Goal: Navigation & Orientation: Find specific page/section

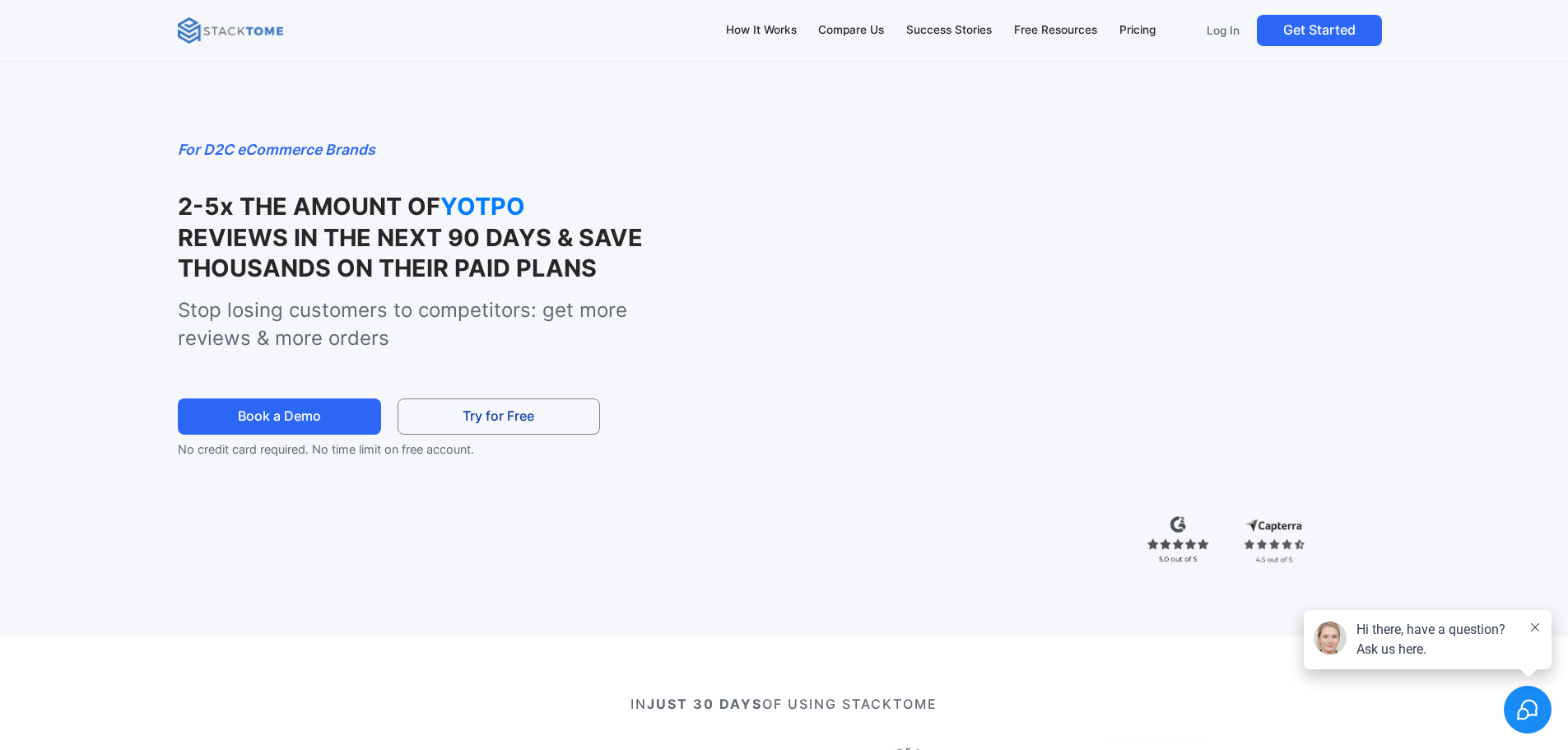
click at [1222, 39] on link "Log In" at bounding box center [1223, 31] width 55 height 32
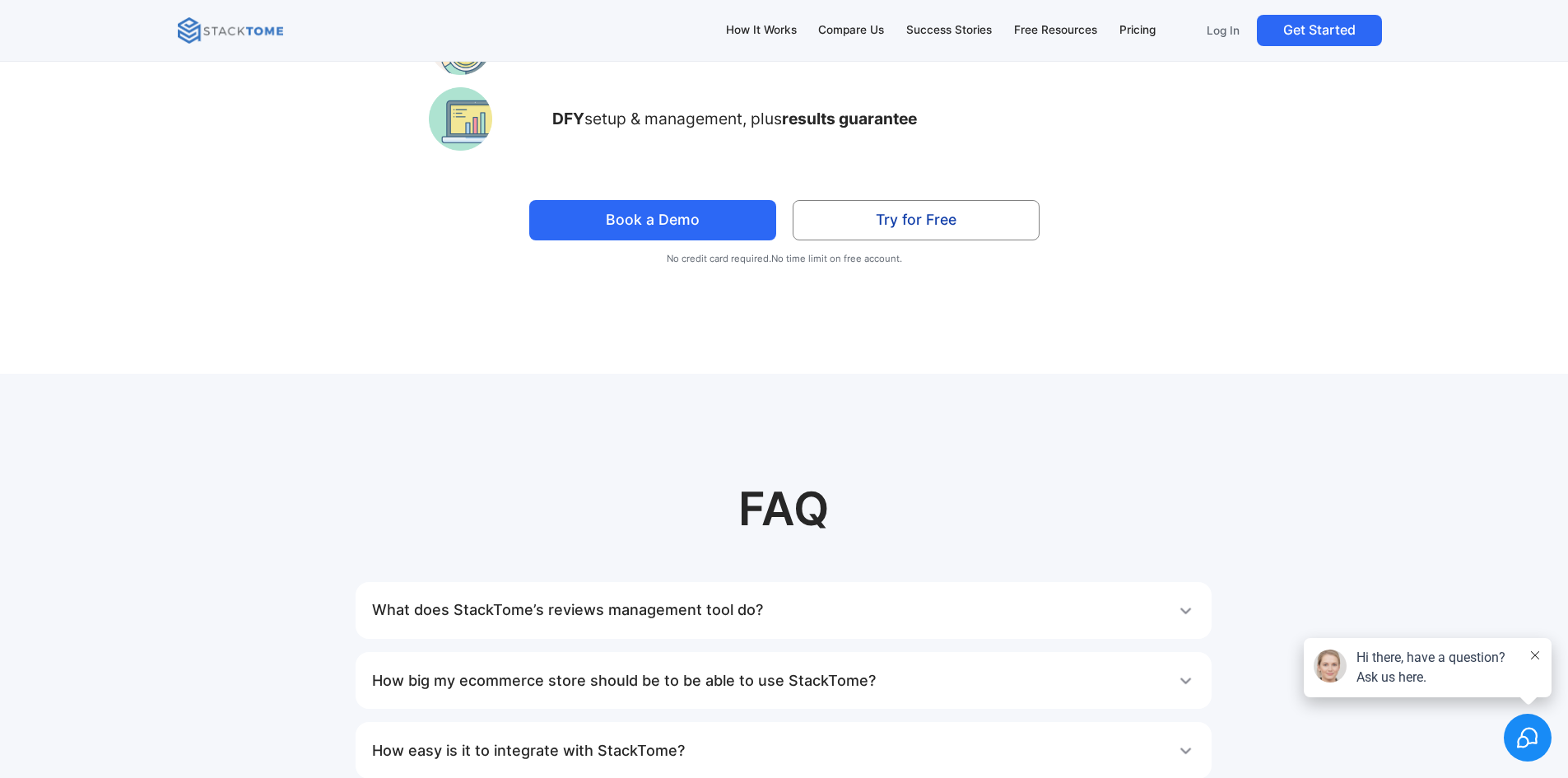
scroll to position [8909, 0]
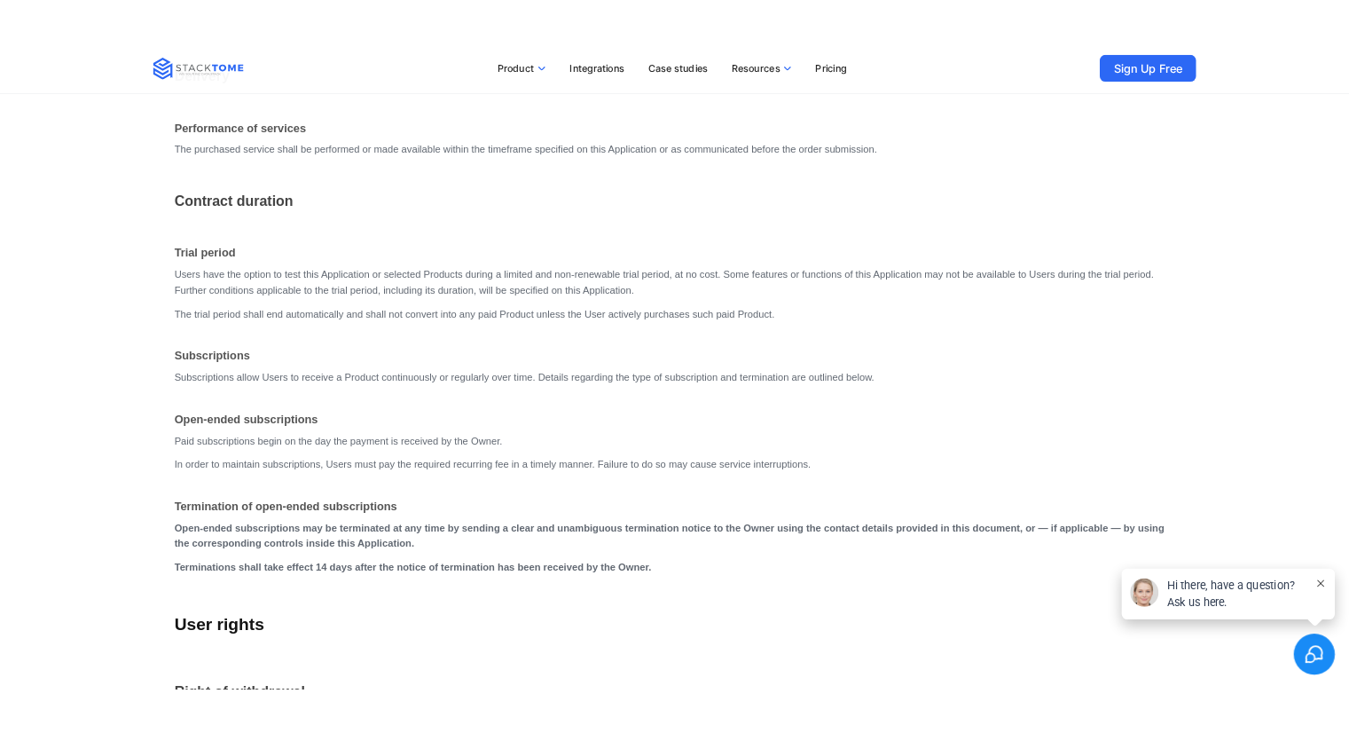
scroll to position [3992, 0]
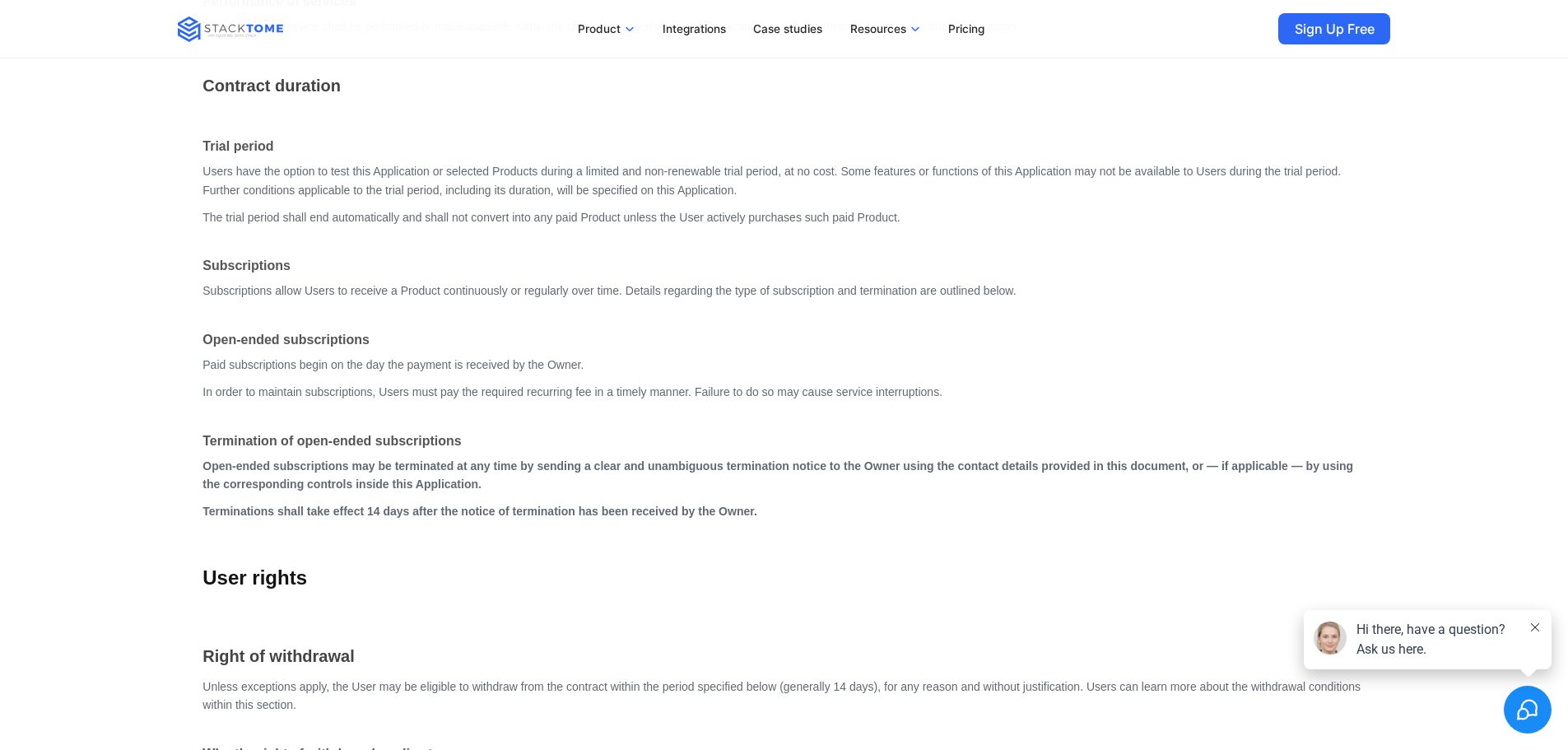
click at [527, 577] on h2 "User rights" at bounding box center [783, 563] width 1163 height 84
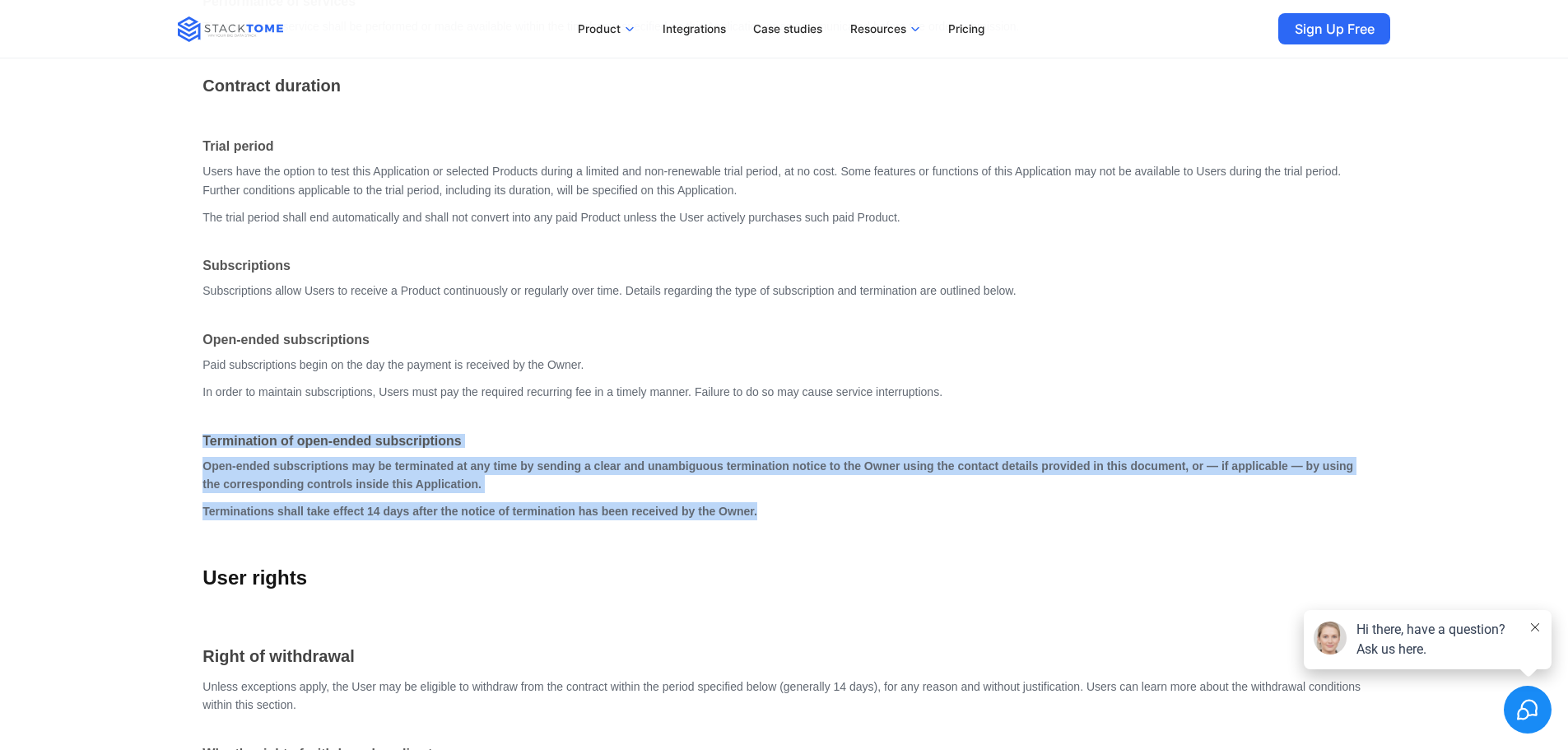
drag, startPoint x: 777, startPoint y: 520, endPoint x: 204, endPoint y: 442, distance: 578.3
copy div "Termination of open-ended subscriptions Open-ended subscriptions may be termina…"
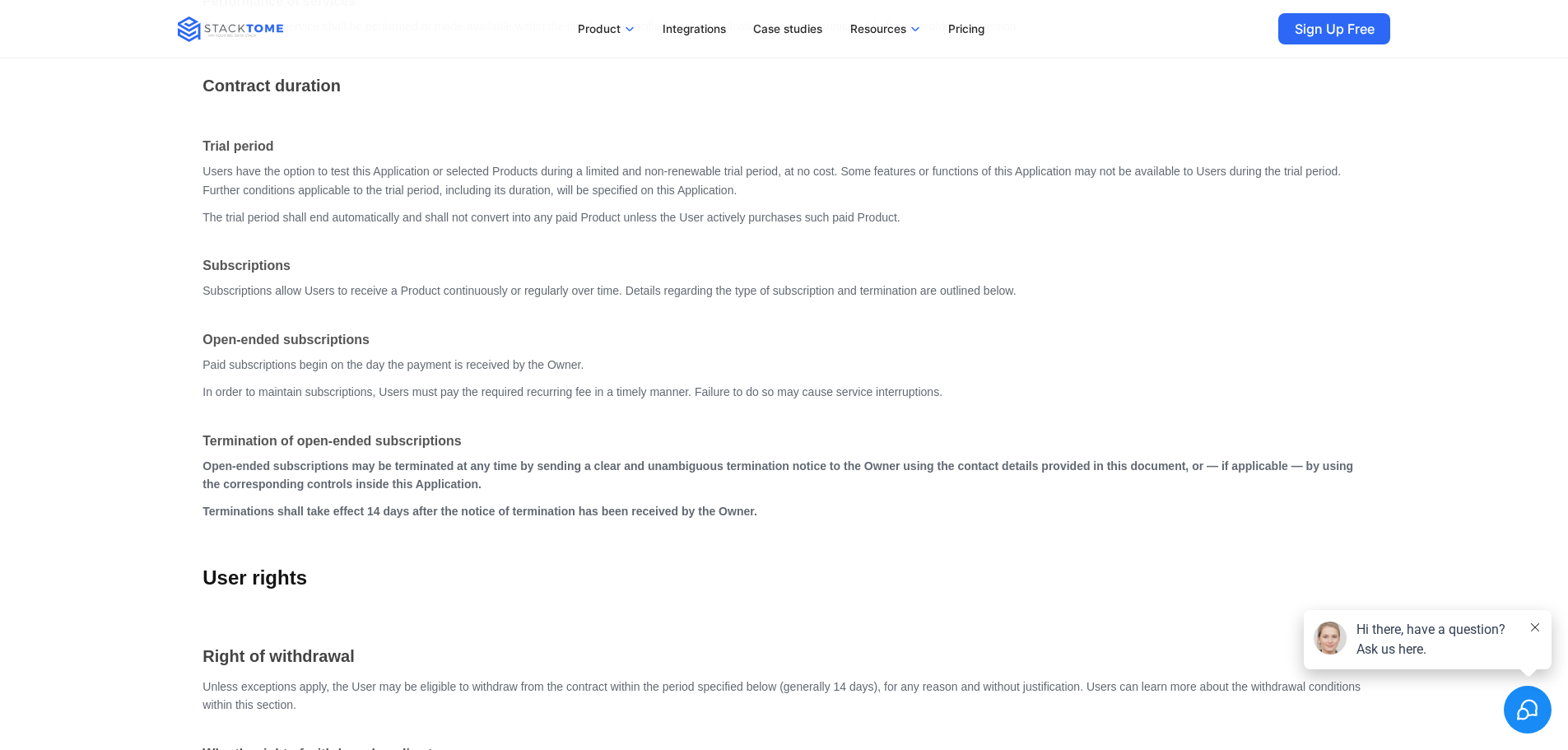
click at [579, 644] on h3 "Right of withdrawal" at bounding box center [783, 638] width 1163 height 63
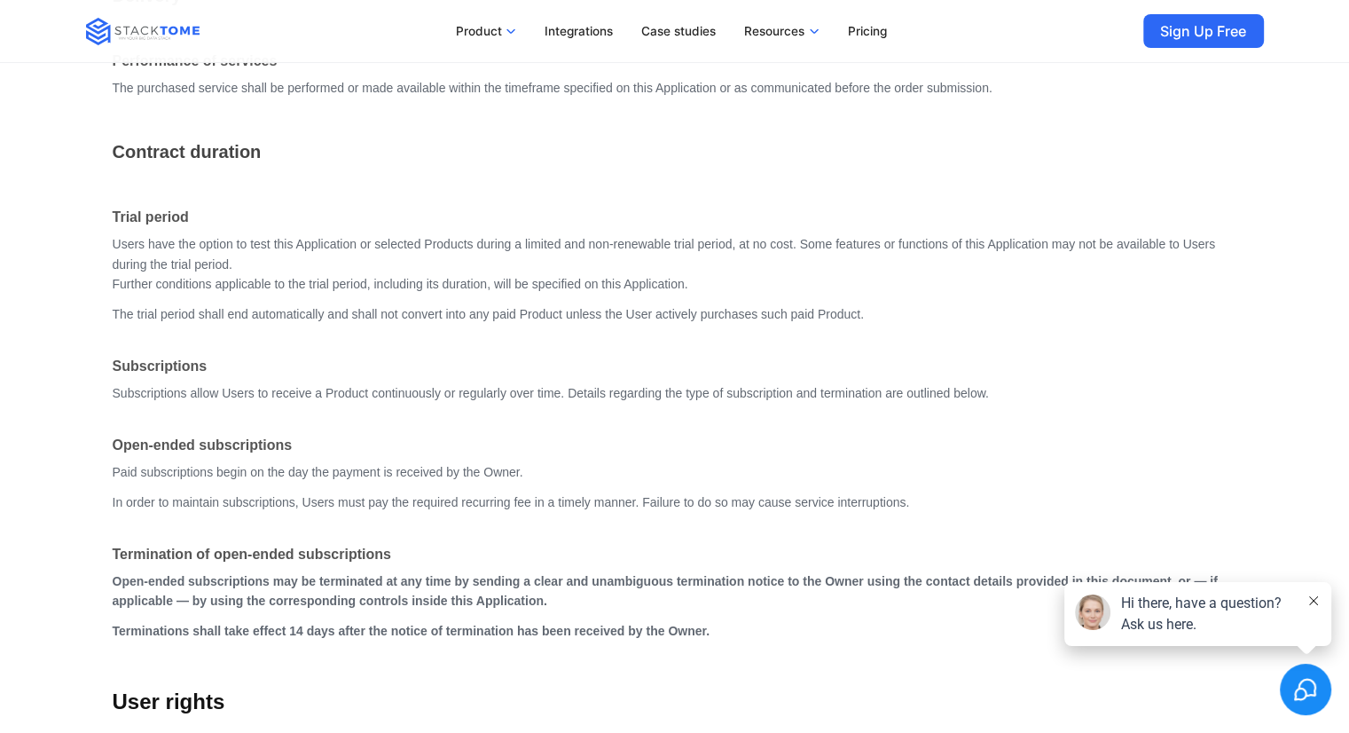
click at [1315, 599] on icon at bounding box center [1313, 600] width 9 height 9
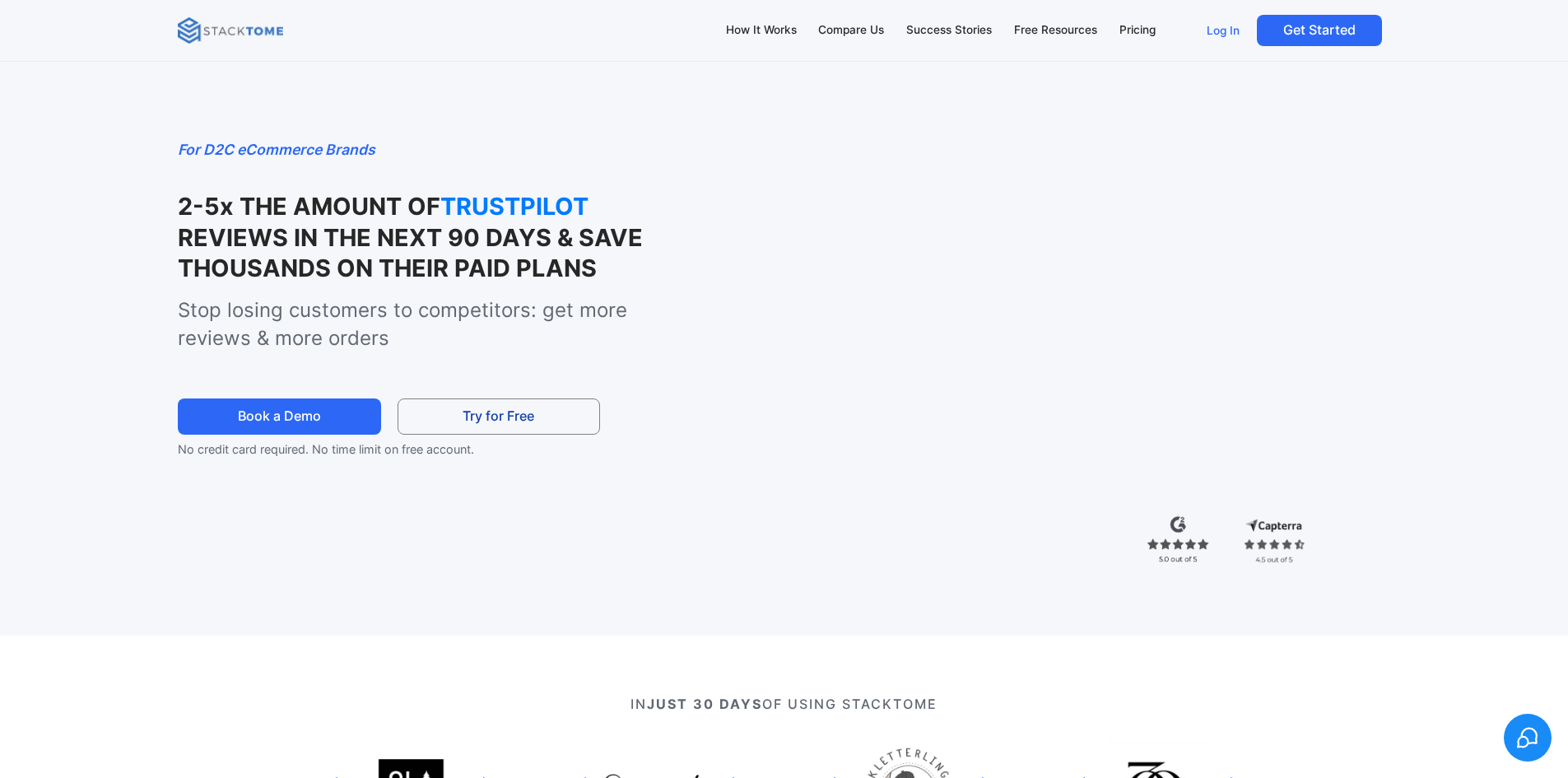
click at [1210, 29] on p "Log In" at bounding box center [1223, 31] width 32 height 15
